Goal: Task Accomplishment & Management: Use online tool/utility

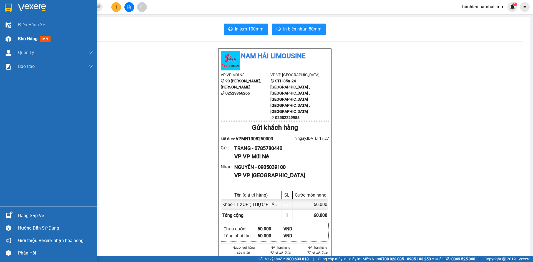
click at [24, 36] on div "Kho hàng mới" at bounding box center [35, 38] width 35 height 7
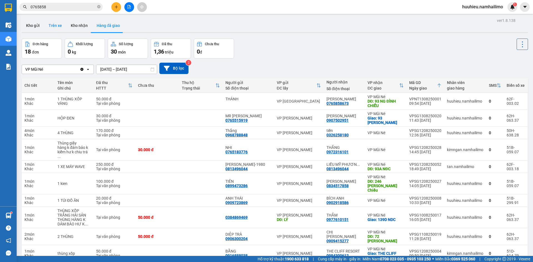
click at [53, 25] on button "Trên xe" at bounding box center [55, 25] width 22 height 13
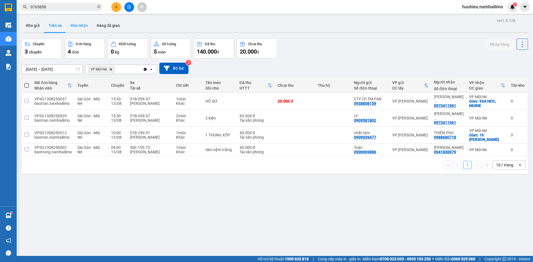
click at [76, 24] on button "Kho nhận" at bounding box center [79, 25] width 26 height 13
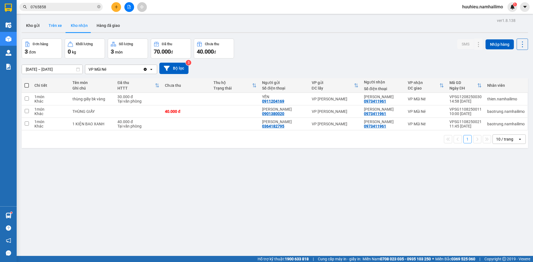
click at [57, 26] on button "Trên xe" at bounding box center [55, 25] width 22 height 13
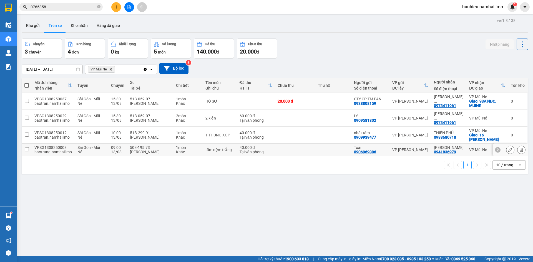
click at [518, 146] on button at bounding box center [522, 150] width 8 height 10
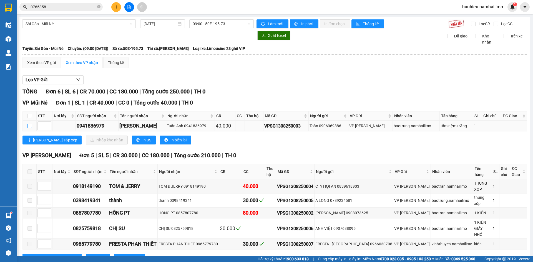
click at [30, 127] on input "checkbox" at bounding box center [29, 126] width 4 height 4
checkbox input "true"
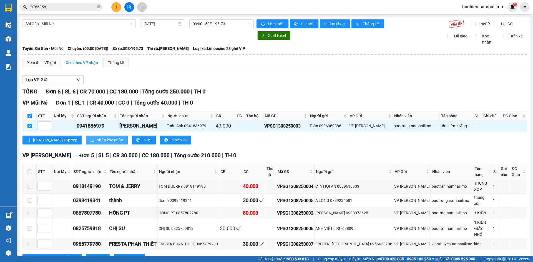
click at [96, 137] on span "Nhập kho nhận" at bounding box center [109, 140] width 27 height 6
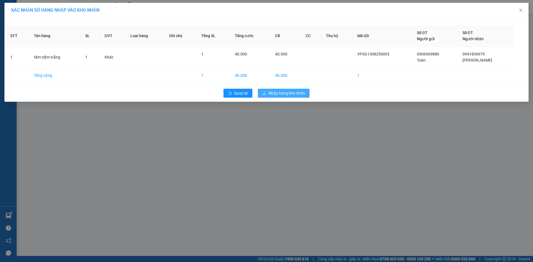
click at [285, 92] on span "Nhập hàng kho nhận" at bounding box center [287, 93] width 37 height 6
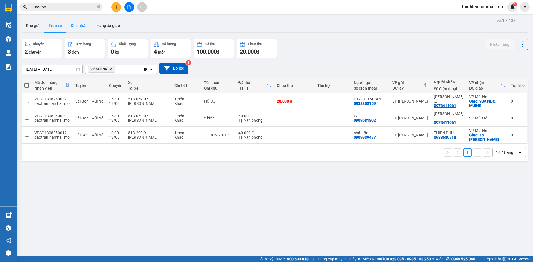
click at [80, 24] on button "Kho nhận" at bounding box center [79, 25] width 26 height 13
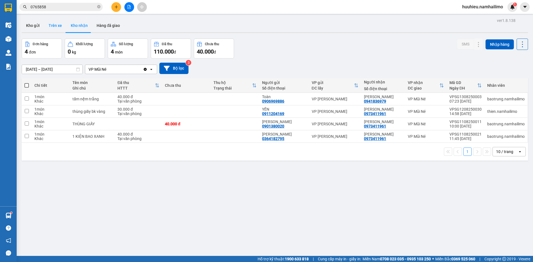
click at [56, 25] on button "Trên xe" at bounding box center [55, 25] width 22 height 13
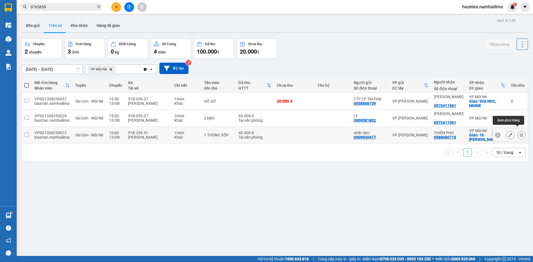
click at [520, 133] on icon at bounding box center [521, 135] width 3 height 4
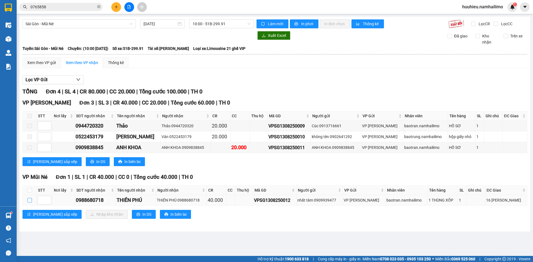
click at [28, 199] on input "checkbox" at bounding box center [29, 200] width 4 height 4
checkbox input "true"
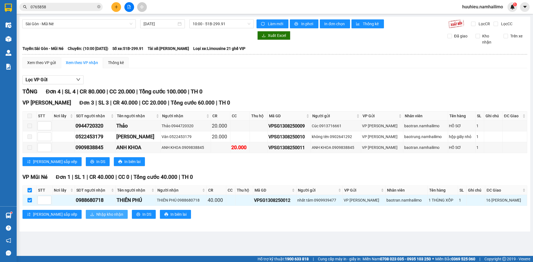
click at [96, 216] on span "Nhập kho nhận" at bounding box center [109, 215] width 27 height 6
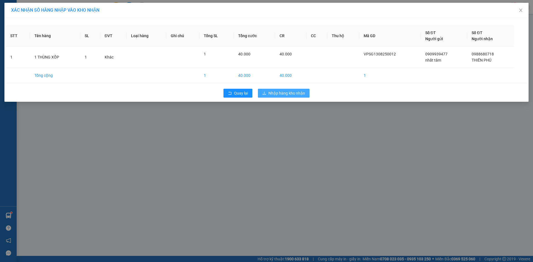
click at [284, 93] on span "Nhập hàng kho nhận" at bounding box center [287, 93] width 37 height 6
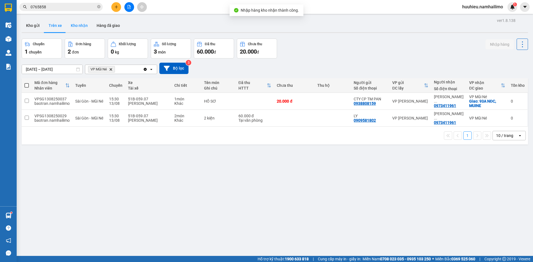
click at [78, 29] on button "Kho nhận" at bounding box center [79, 25] width 26 height 13
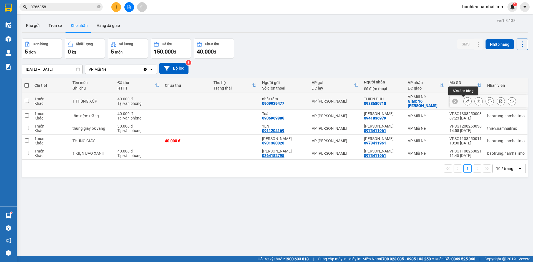
click at [464, 102] on button at bounding box center [468, 102] width 8 height 10
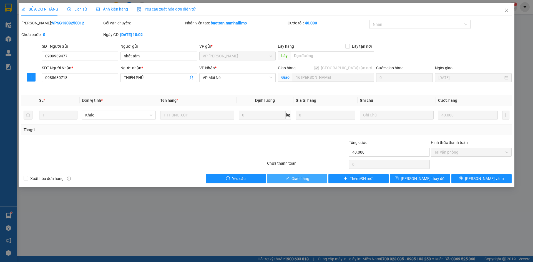
click at [295, 180] on span "Giao hàng" at bounding box center [301, 179] width 18 height 6
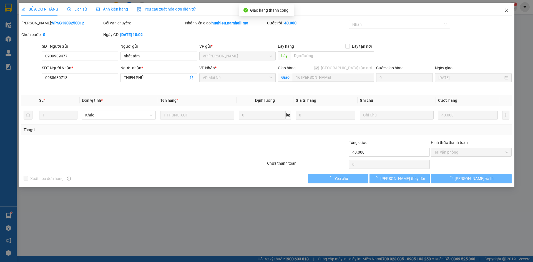
click at [508, 9] on icon "close" at bounding box center [506, 10] width 3 height 3
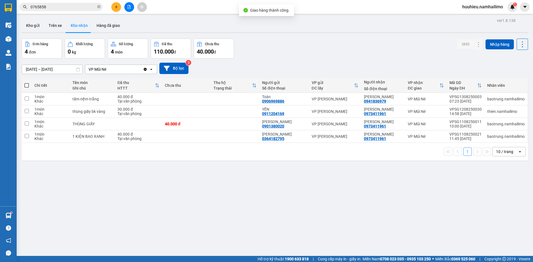
click at [29, 69] on input "[DATE] – [DATE]" at bounding box center [52, 69] width 61 height 9
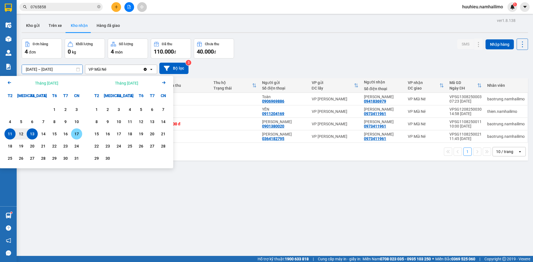
click at [75, 134] on div "17" at bounding box center [77, 134] width 8 height 7
click at [64, 68] on input "[DATE] – / /" at bounding box center [52, 69] width 61 height 9
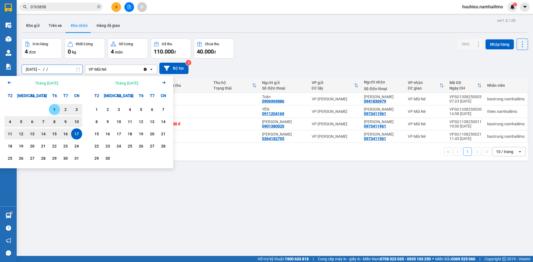
click at [51, 107] on div "1" at bounding box center [55, 109] width 8 height 7
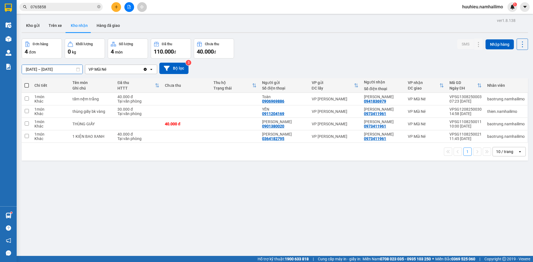
click at [70, 69] on input "[DATE] – [DATE]" at bounding box center [52, 69] width 61 height 9
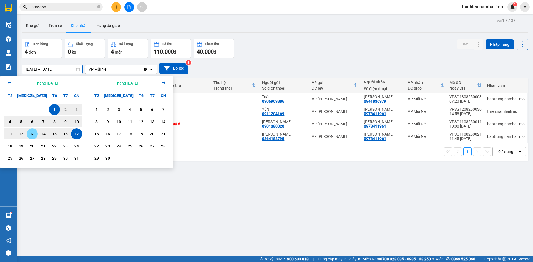
click at [34, 133] on div "13" at bounding box center [32, 134] width 8 height 7
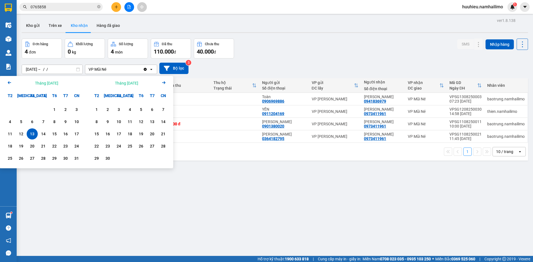
click at [60, 186] on div "ver 1.8.138 Kho gửi Trên xe Kho nhận Hàng đã giao Đơn hàng 4 đơn Khối lượng 0 k…" at bounding box center [274, 148] width 511 height 262
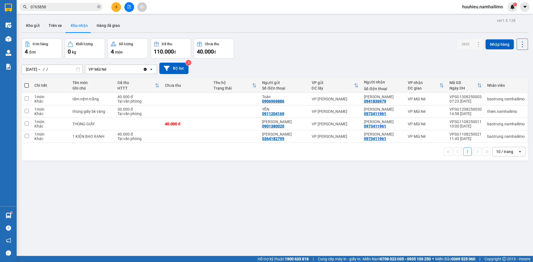
click at [34, 69] on input "[DATE] – / /" at bounding box center [52, 69] width 61 height 9
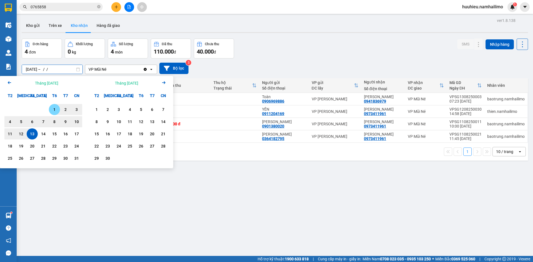
click at [52, 112] on div "1" at bounding box center [55, 109] width 8 height 7
type input "[DATE] – [DATE]"
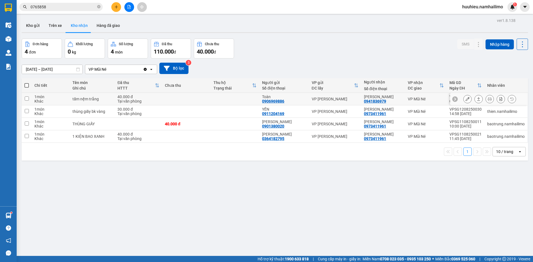
click at [466, 100] on icon at bounding box center [468, 99] width 4 height 4
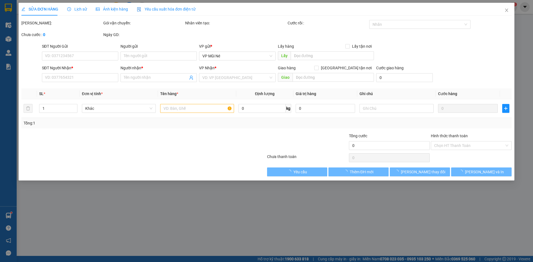
type input "0906969886"
type input "Toàn"
type input "0941836979"
type input "[PERSON_NAME]"
type input "40.000"
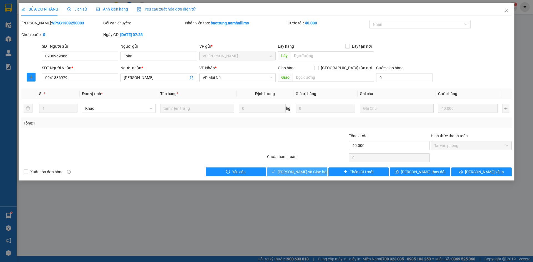
click at [306, 174] on span "[PERSON_NAME] và Giao hàng" at bounding box center [304, 172] width 53 height 6
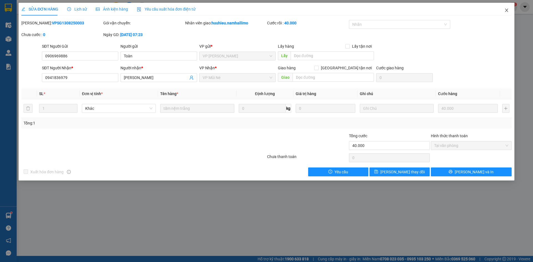
click at [505, 9] on icon "close" at bounding box center [507, 10] width 4 height 4
